Goal: Information Seeking & Learning: Learn about a topic

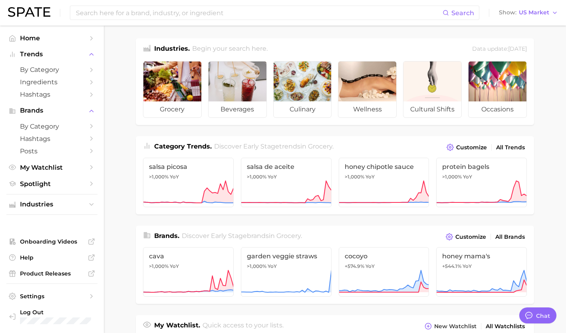
click at [163, 15] on input at bounding box center [258, 13] width 367 height 14
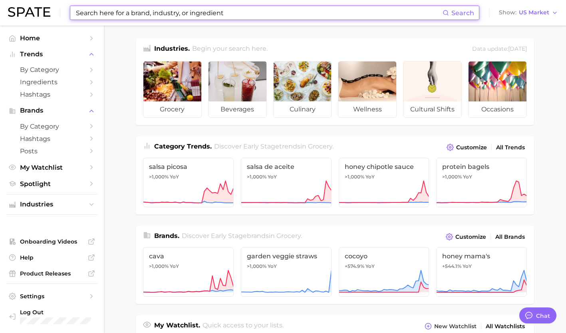
click at [286, 12] on input at bounding box center [258, 13] width 367 height 14
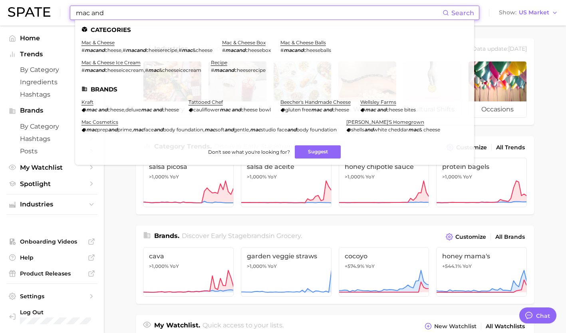
type input "mac and"
click at [103, 44] on link "mac & cheese" at bounding box center [97, 43] width 33 height 6
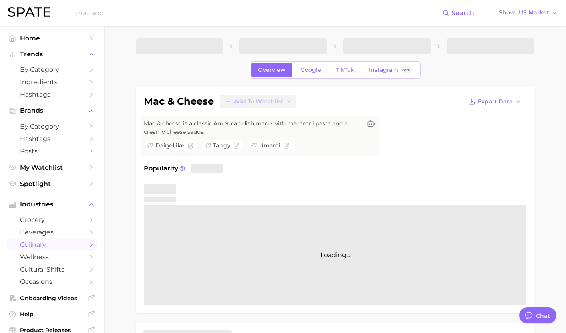
click at [344, 77] on link "TikTok" at bounding box center [345, 70] width 32 height 14
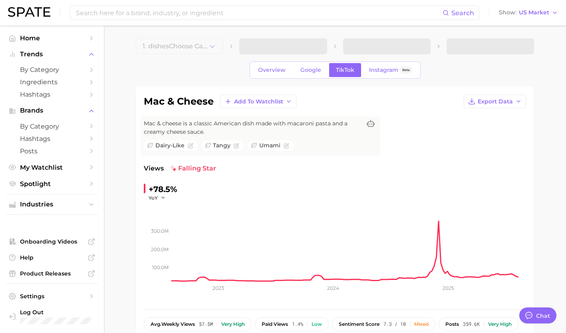
type textarea "x"
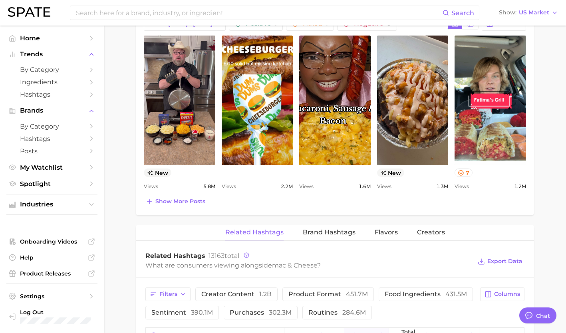
scroll to position [456, 0]
click at [188, 200] on span "Show more posts" at bounding box center [180, 201] width 50 height 7
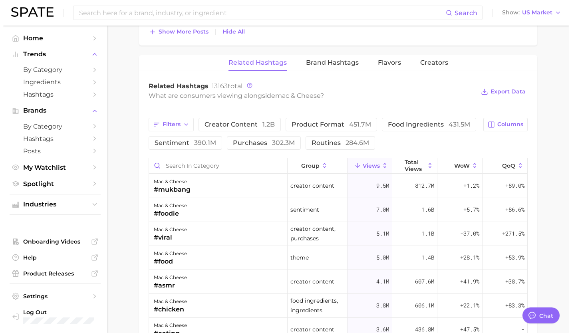
scroll to position [796, 0]
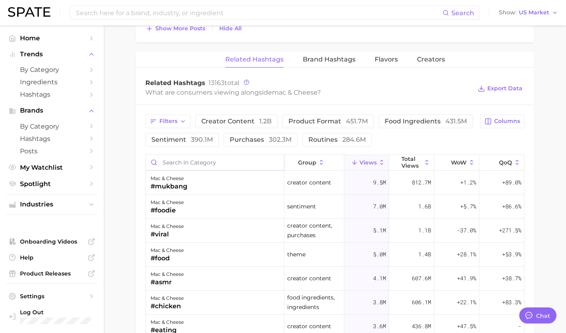
click at [187, 160] on input "Search in category" at bounding box center [215, 162] width 138 height 15
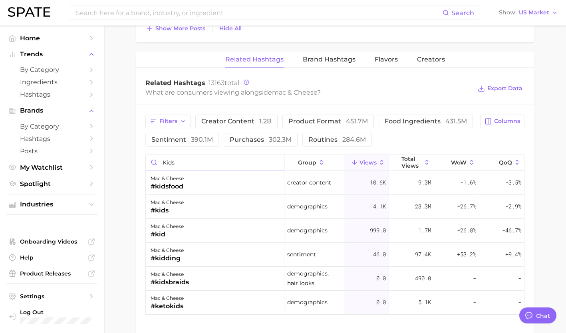
type input "kids"
click at [198, 181] on div "mac & cheese #kidsfood" at bounding box center [215, 183] width 139 height 24
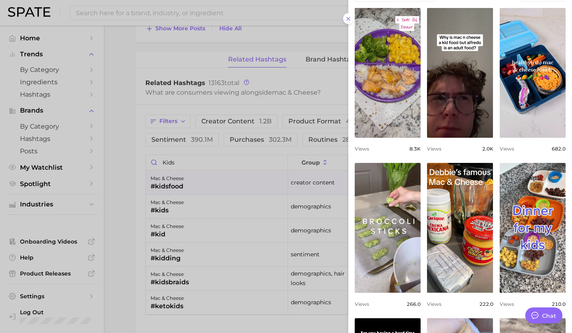
scroll to position [0, 0]
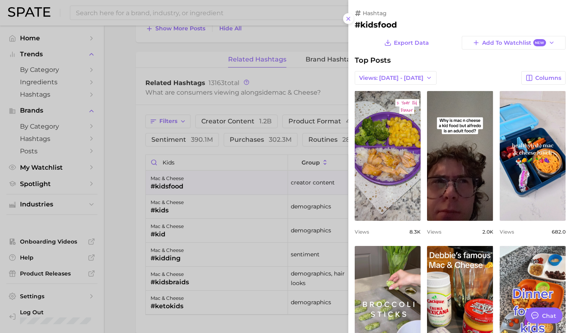
click at [238, 222] on div at bounding box center [286, 166] width 572 height 333
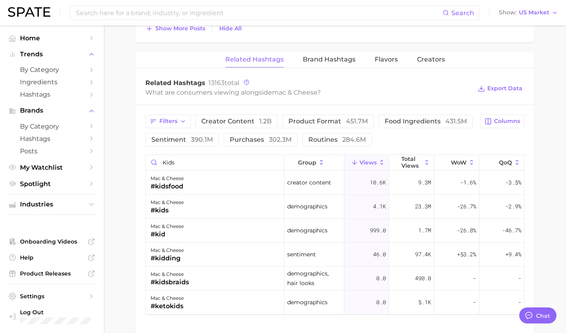
click at [232, 232] on div "mac & cheese #kid" at bounding box center [215, 231] width 139 height 24
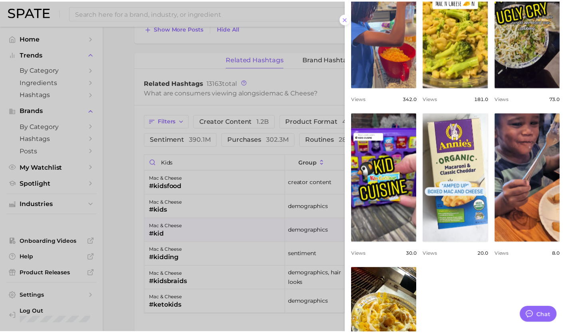
scroll to position [227, 0]
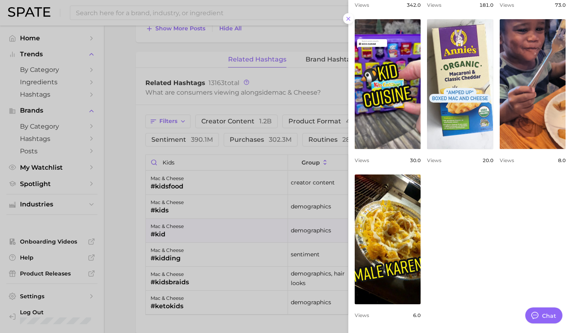
click at [217, 154] on div at bounding box center [286, 166] width 572 height 333
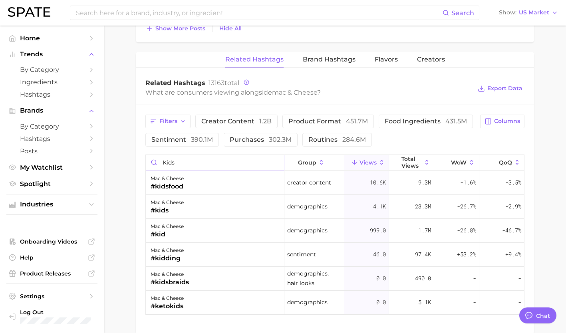
drag, startPoint x: 206, startPoint y: 159, endPoint x: 148, endPoint y: 158, distance: 57.9
click at [148, 158] on input "kids" at bounding box center [215, 162] width 138 height 15
click at [146, 12] on input at bounding box center [258, 13] width 367 height 14
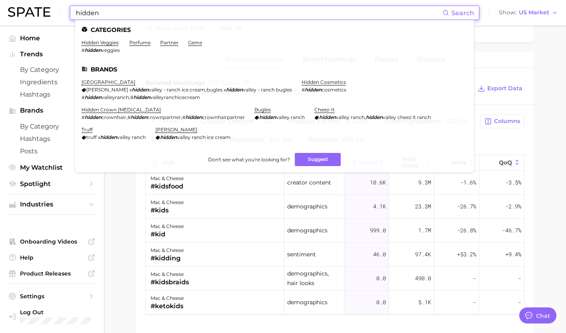
type input "hidden"
click at [100, 44] on link "hidden veggies" at bounding box center [99, 43] width 37 height 6
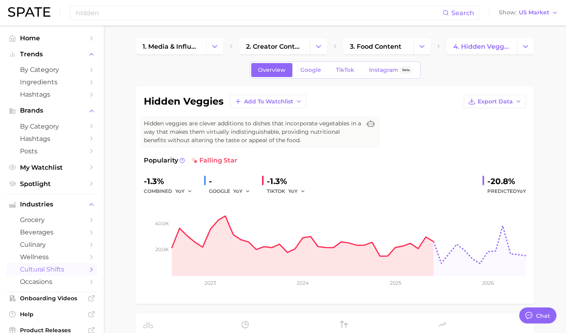
click at [347, 66] on link "TikTok" at bounding box center [345, 70] width 32 height 14
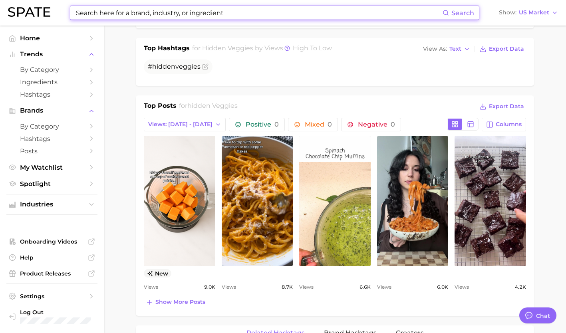
scroll to position [325, 0]
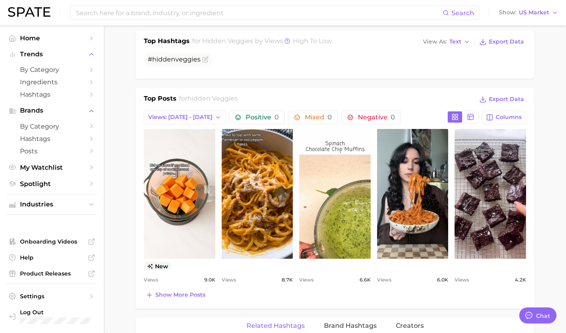
click at [195, 293] on span "Show more posts" at bounding box center [180, 294] width 50 height 7
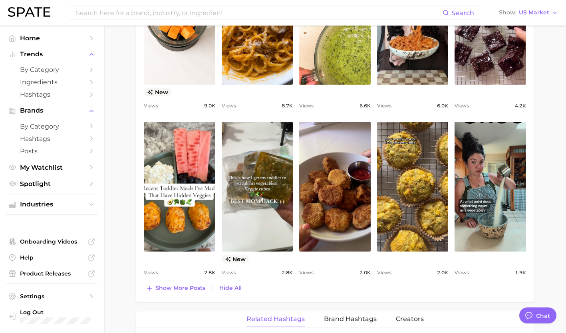
scroll to position [501, 0]
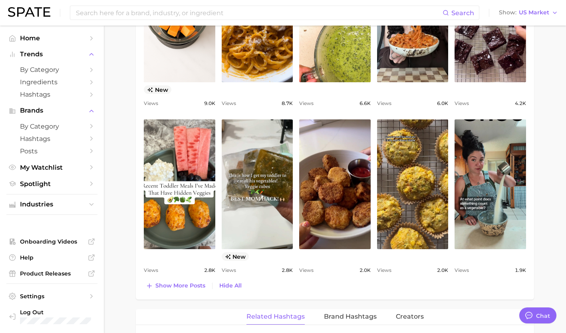
click at [186, 288] on span "Show more posts" at bounding box center [180, 285] width 50 height 7
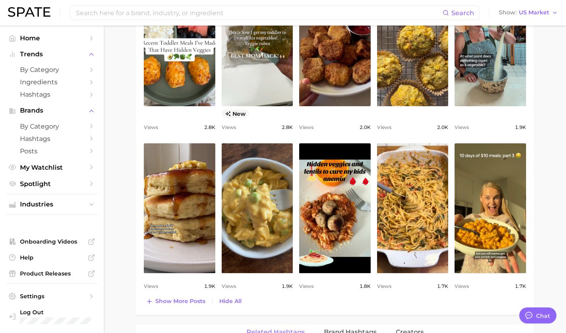
scroll to position [647, 0]
